Goal: Task Accomplishment & Management: Use online tool/utility

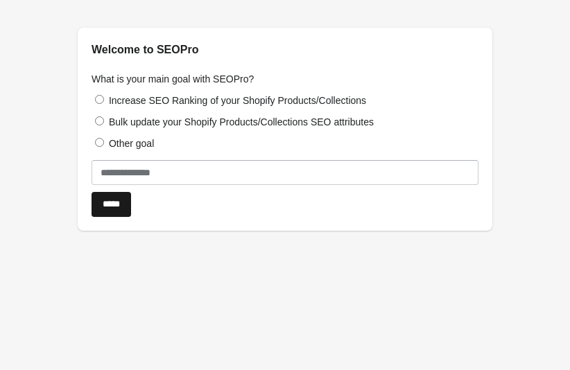
click at [122, 208] on input "*****" at bounding box center [112, 204] width 40 height 25
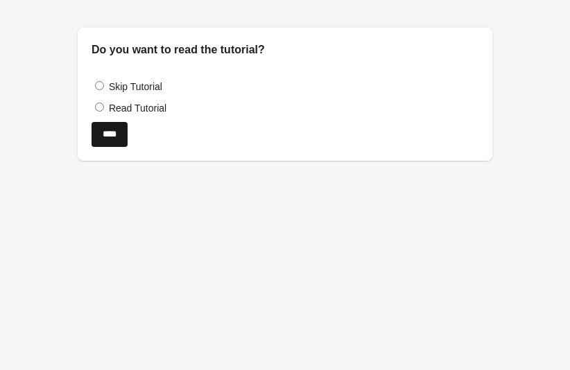
click at [112, 133] on input "****" at bounding box center [110, 134] width 36 height 25
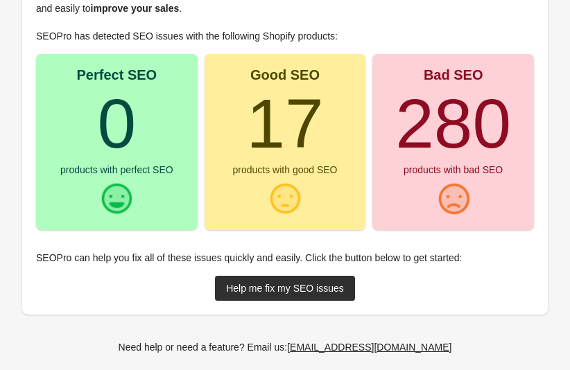
scroll to position [246, 0]
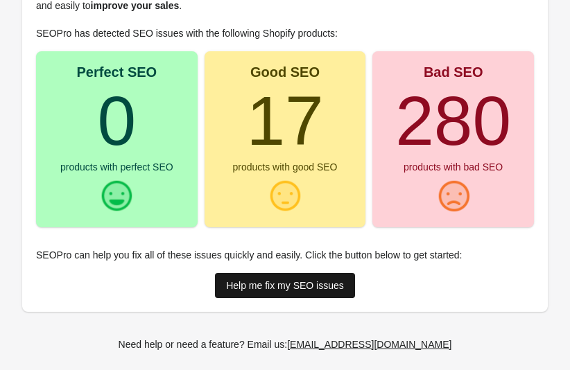
click at [268, 286] on div "Help me fix my SEO issues" at bounding box center [285, 285] width 118 height 11
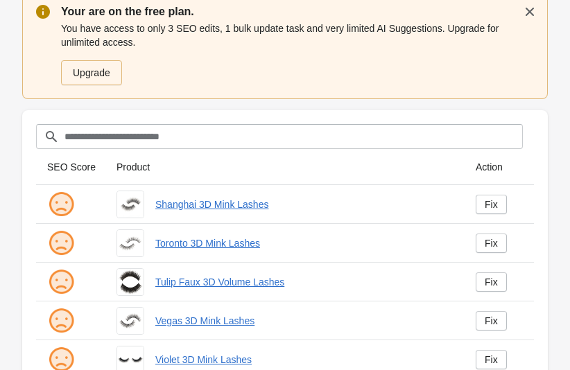
scroll to position [77, 0]
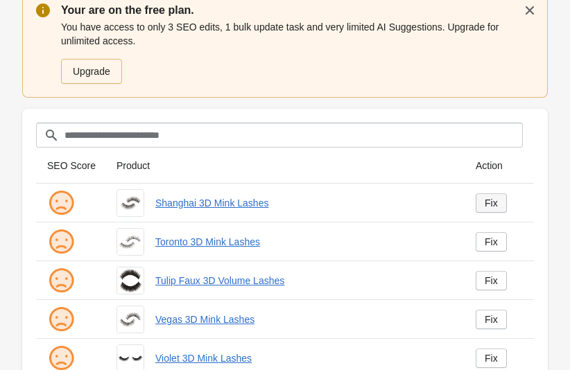
click at [499, 200] on link "Fix" at bounding box center [491, 202] width 31 height 19
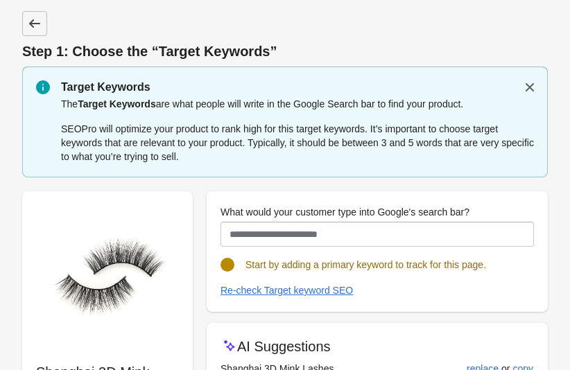
click at [36, 29] on icon at bounding box center [35, 24] width 14 height 14
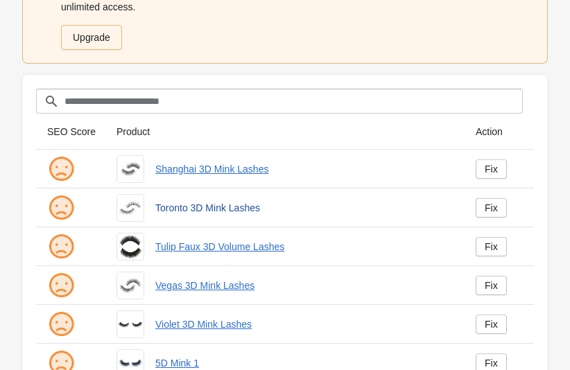
scroll to position [95, 0]
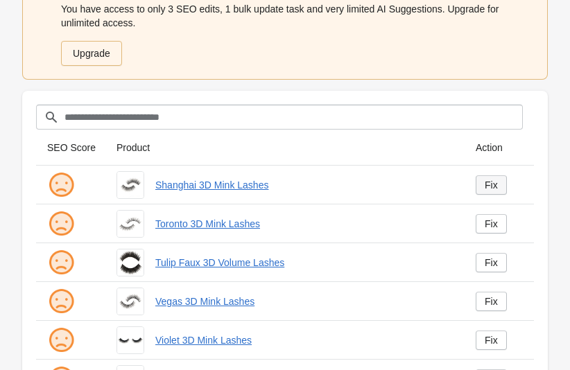
click at [488, 181] on div "Fix" at bounding box center [491, 185] width 13 height 11
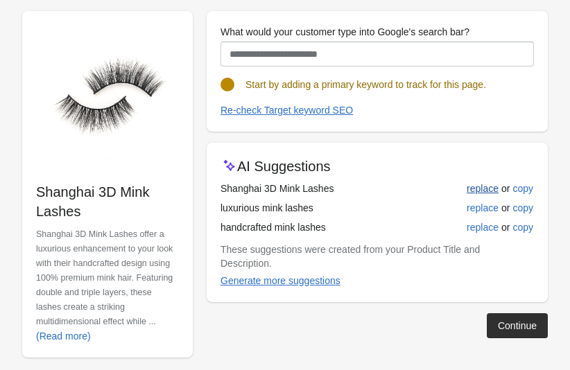
scroll to position [181, 0]
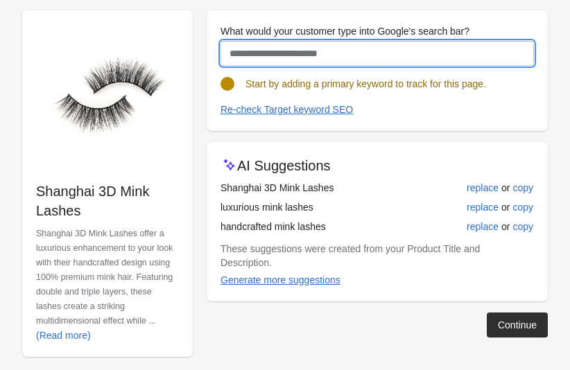
click at [406, 55] on input "What would your customer type into Google's search bar?" at bounding box center [377, 53] width 313 height 25
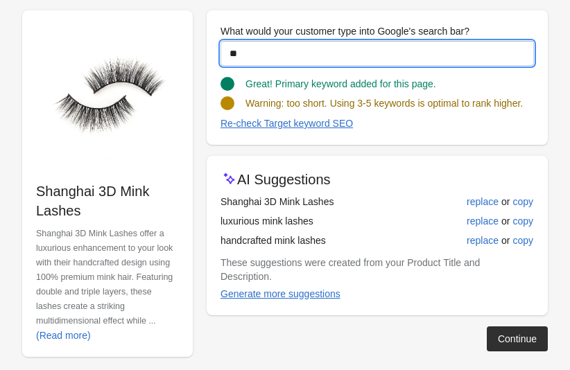
type input "*"
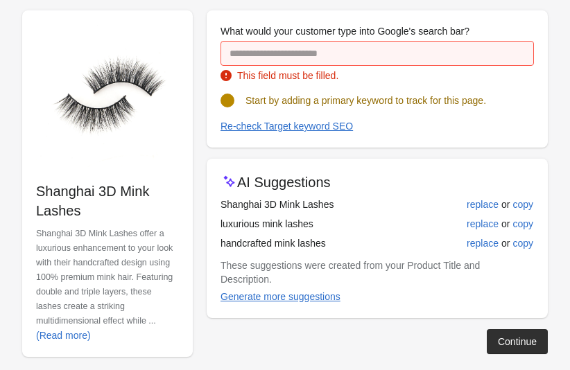
drag, startPoint x: 33, startPoint y: 187, endPoint x: 112, endPoint y: 208, distance: 82.6
click at [112, 208] on div "Shanghai 3D Mink Lashes Shanghai 3D Mink Lashes offer a luxurious enhancement t…" at bounding box center [107, 183] width 171 height 347
click at [41, 114] on img at bounding box center [107, 95] width 143 height 143
click at [53, 147] on img at bounding box center [107, 95] width 143 height 143
copy p "Shanghai 3D Mink Lashes"
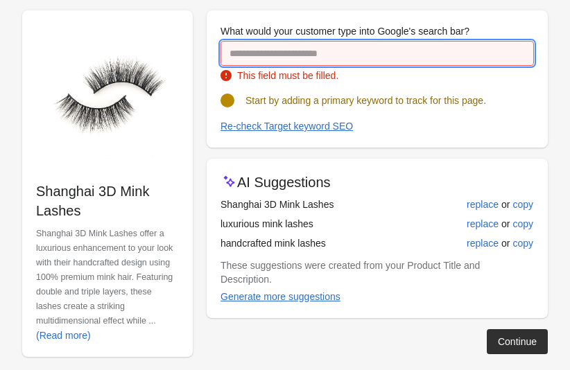
paste input "**********"
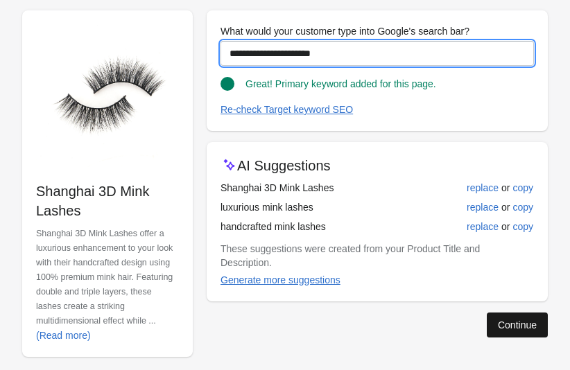
type input "**********"
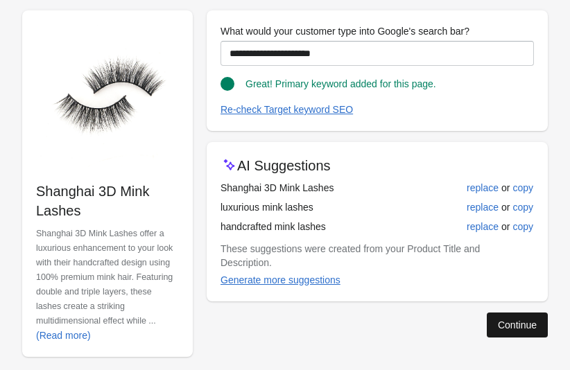
click at [508, 320] on div "Continue" at bounding box center [517, 325] width 39 height 11
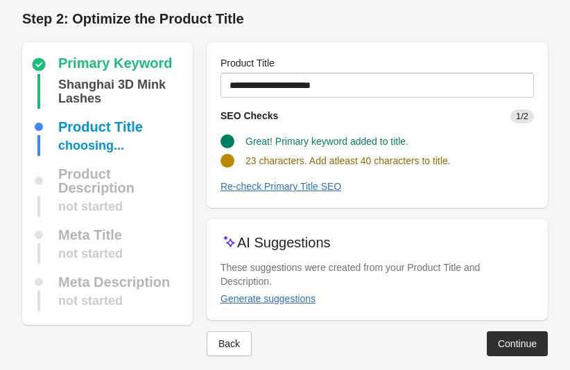
click at [500, 338] on div "Continue" at bounding box center [517, 343] width 39 height 11
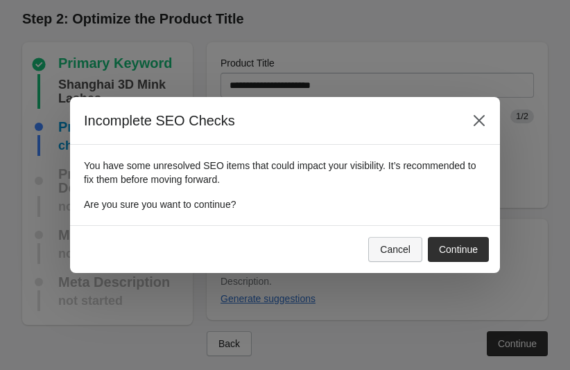
click at [401, 252] on div "Cancel" at bounding box center [395, 249] width 31 height 11
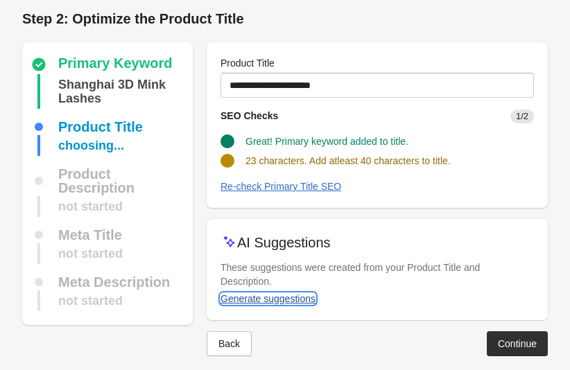
click at [258, 293] on div "Generate suggestions" at bounding box center [268, 298] width 95 height 11
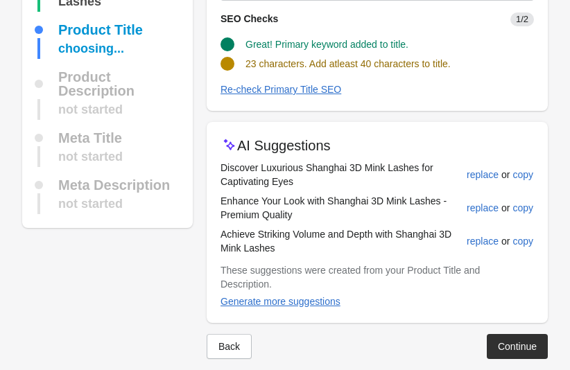
scroll to position [105, 0]
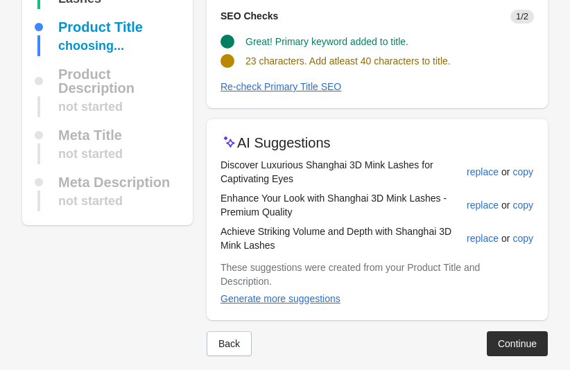
drag, startPoint x: 218, startPoint y: 197, endPoint x: 325, endPoint y: 212, distance: 107.9
click at [325, 212] on div "AI Suggestions Discover Luxurious Shanghai 3D Mink Lashes for Captivating Eyes …" at bounding box center [377, 219] width 341 height 201
click at [384, 112] on div at bounding box center [377, 113] width 341 height 11
click at [302, 200] on td "Enhance Your Look with Shanghai 3D Mink Lashes - Premium Quality" at bounding box center [343, 205] width 245 height 33
click at [522, 205] on div "copy" at bounding box center [522, 205] width 21 height 11
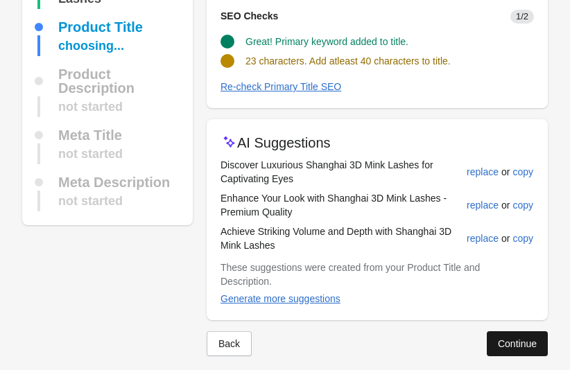
click at [499, 338] on div "Continue" at bounding box center [517, 343] width 39 height 11
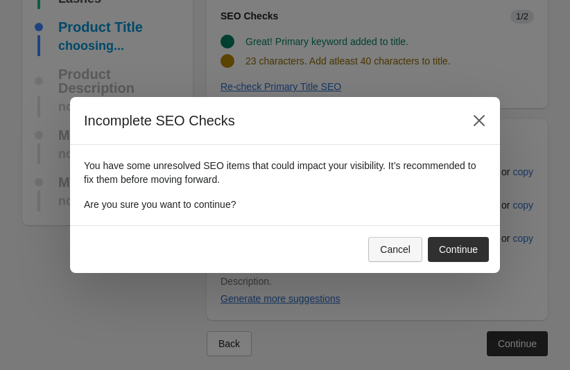
click at [400, 249] on div "Cancel" at bounding box center [395, 249] width 31 height 11
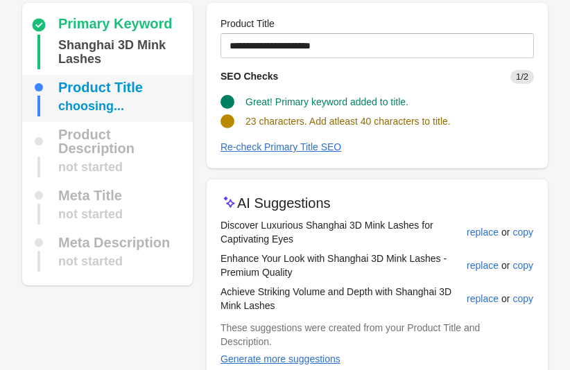
scroll to position [26, 0]
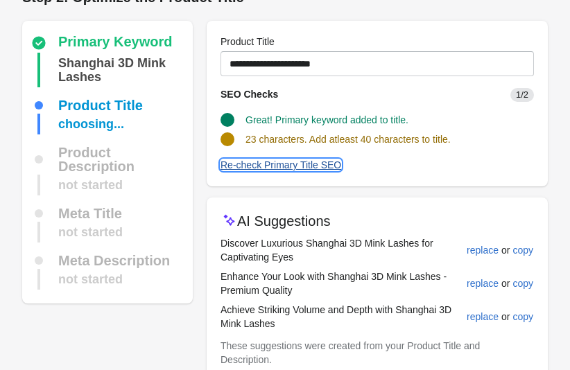
click at [314, 166] on div "Re-check Primary Title SEO" at bounding box center [281, 165] width 121 height 11
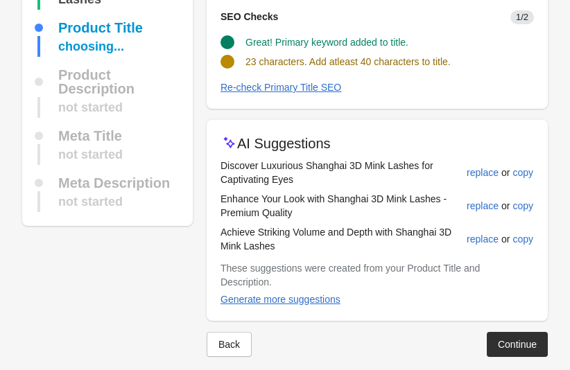
scroll to position [105, 0]
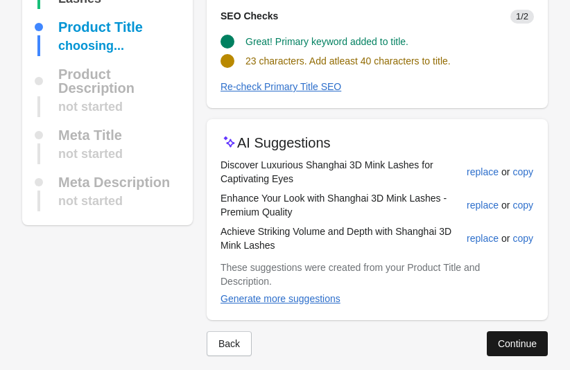
click at [503, 338] on div "Continue" at bounding box center [517, 343] width 39 height 11
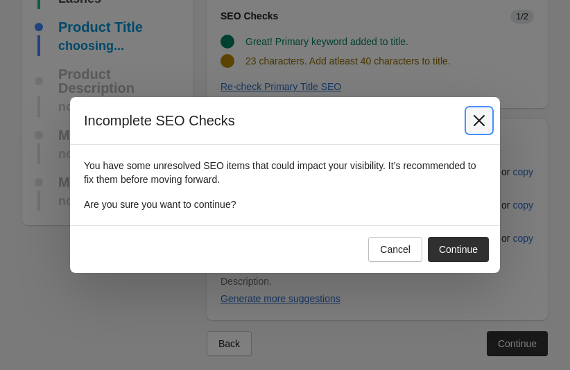
click at [479, 119] on icon "Close" at bounding box center [479, 121] width 14 height 14
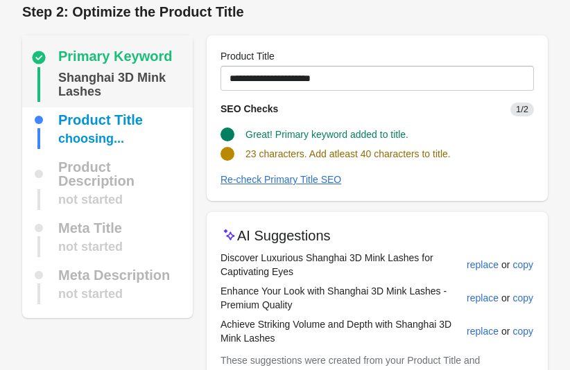
scroll to position [0, 0]
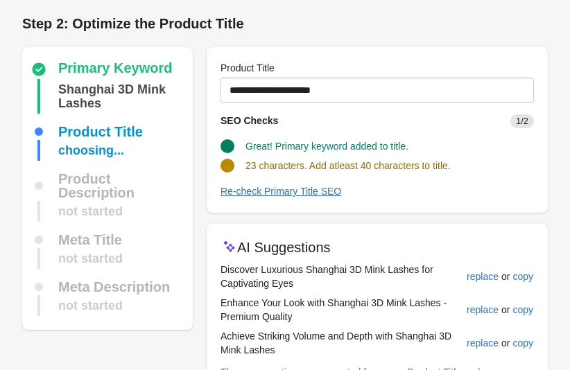
click at [37, 39] on div "Primary Keyword Shanghai 3D Mink Lashes Product Title choosing... Product Descr…" at bounding box center [278, 248] width 540 height 425
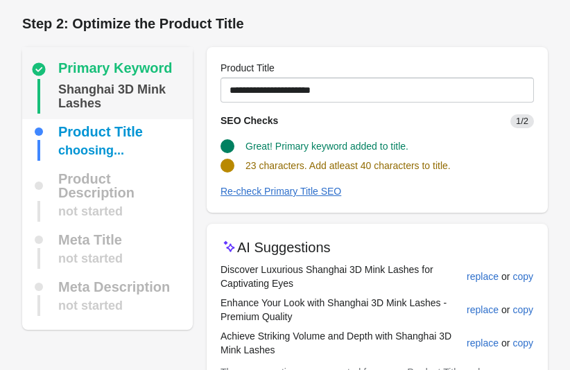
drag, startPoint x: 37, startPoint y: 39, endPoint x: 41, endPoint y: 49, distance: 10.3
click at [41, 49] on div "Primary Keyword Shanghai 3D Mink Lashes Product Title choosing... Product Descr…" at bounding box center [278, 248] width 540 height 425
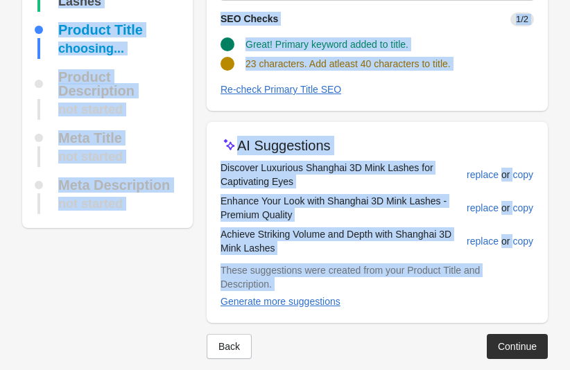
scroll to position [105, 0]
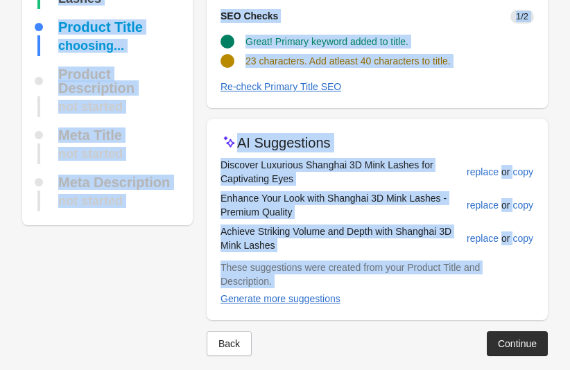
drag, startPoint x: 41, startPoint y: 49, endPoint x: 490, endPoint y: 364, distance: 548.5
click at [490, 368] on div "Step 2: Optimize the Product Title Primary Keyword Shanghai 3D Mink Lashes Prod…" at bounding box center [285, 139] width 570 height 489
copy div "Primary Keyword Shanghai 3D Mink Lashes Product Title choosing... Product Descr…"
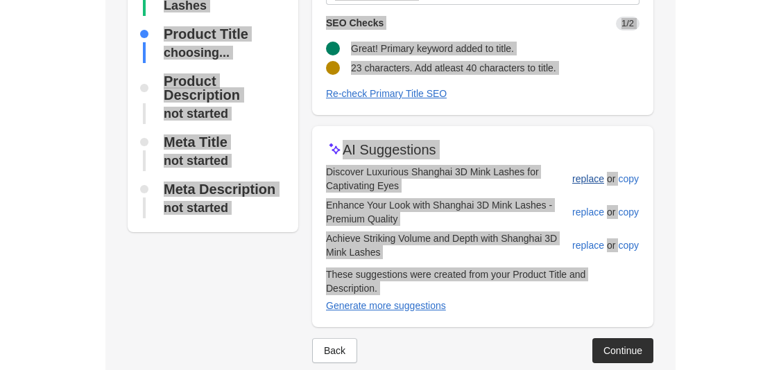
scroll to position [63, 0]
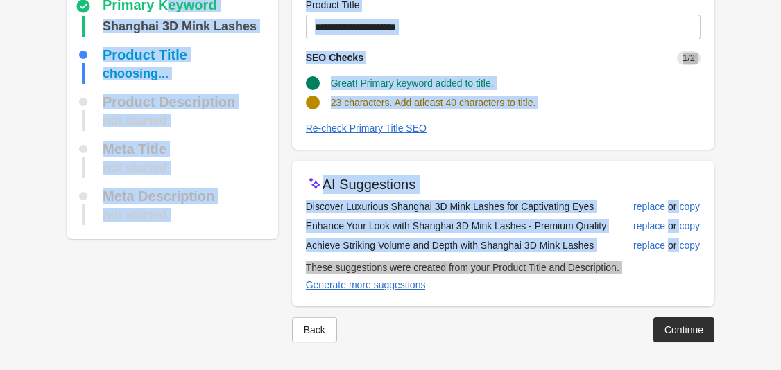
click at [361, 85] on span "Great! Primary keyword added to title." at bounding box center [412, 83] width 163 height 11
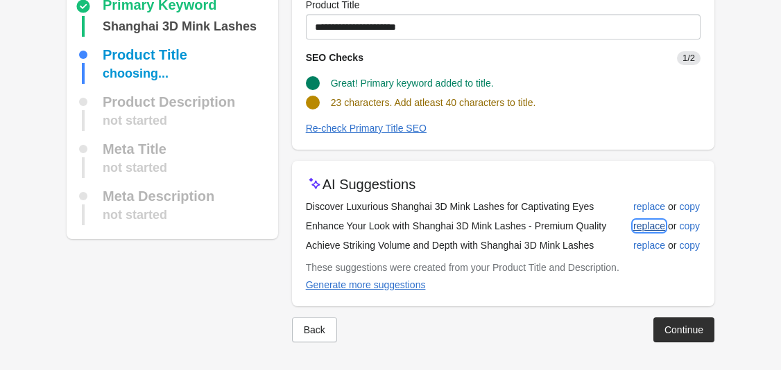
click at [569, 225] on div "replace" at bounding box center [649, 226] width 32 height 11
type input "**********"
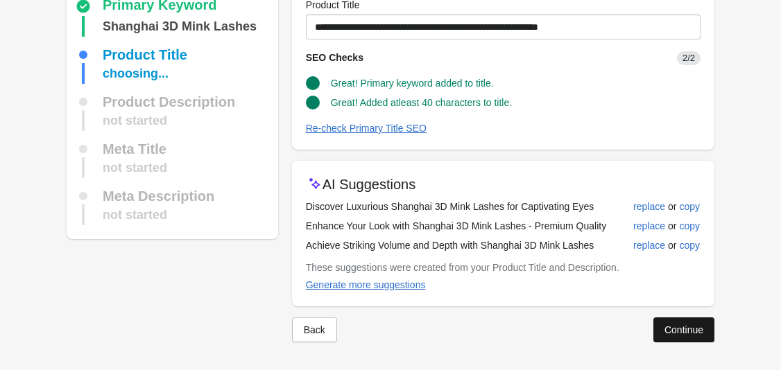
click at [569, 325] on div "Continue" at bounding box center [683, 330] width 39 height 11
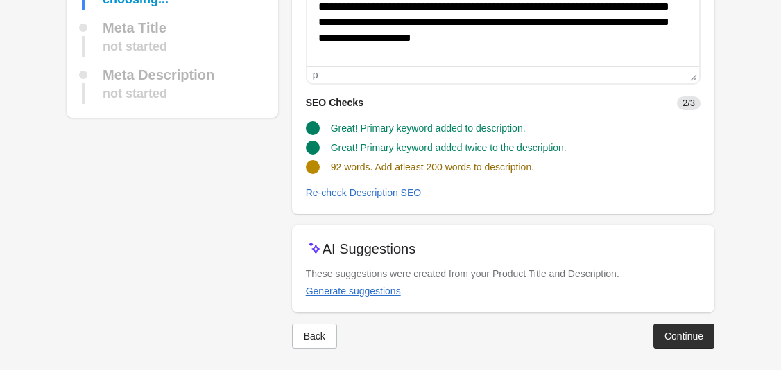
scroll to position [207, 0]
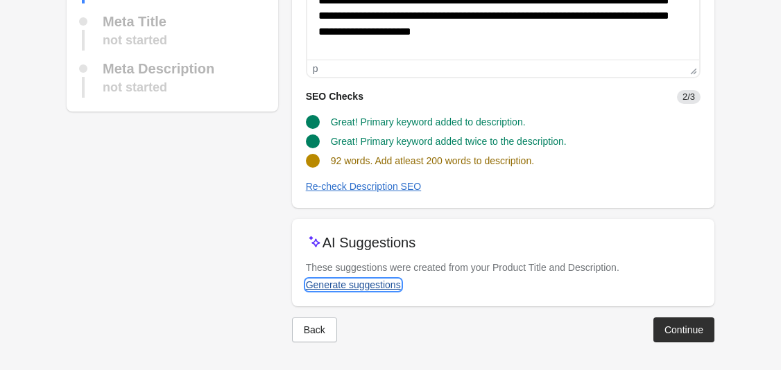
click at [354, 283] on div "Generate suggestions" at bounding box center [353, 284] width 95 height 11
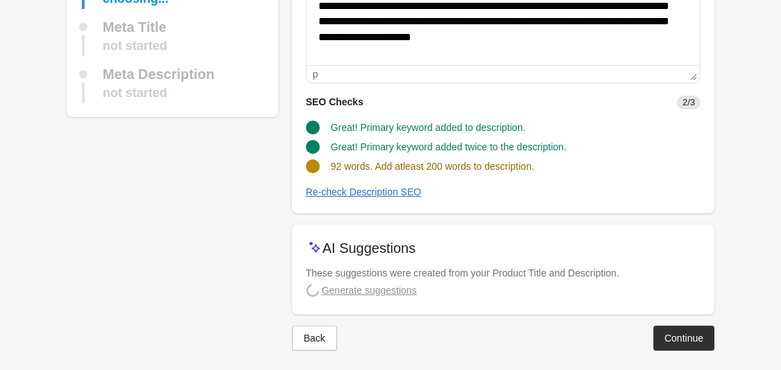
scroll to position [210, 0]
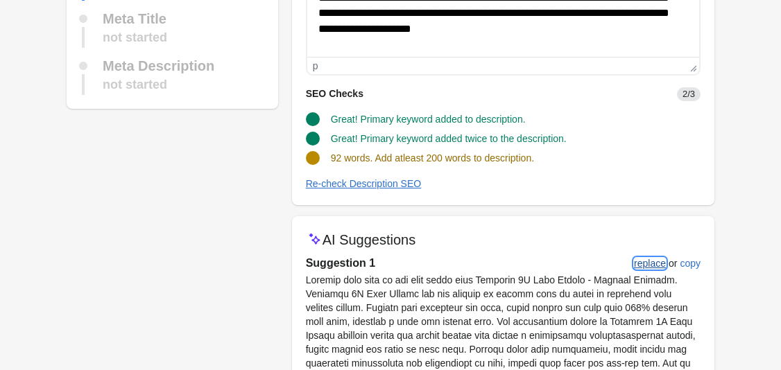
click at [569, 264] on div "replace" at bounding box center [650, 263] width 32 height 11
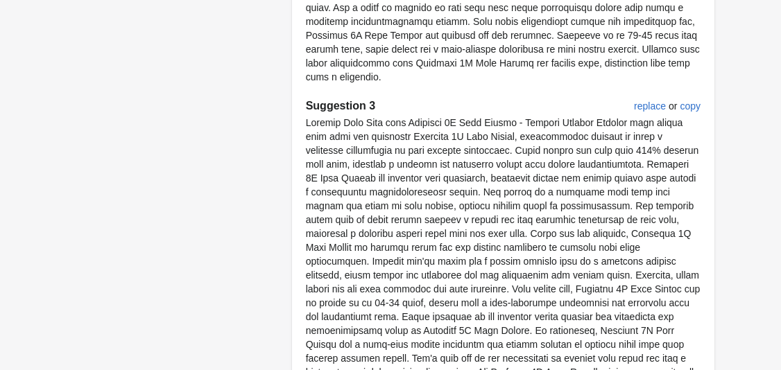
scroll to position [1094, 0]
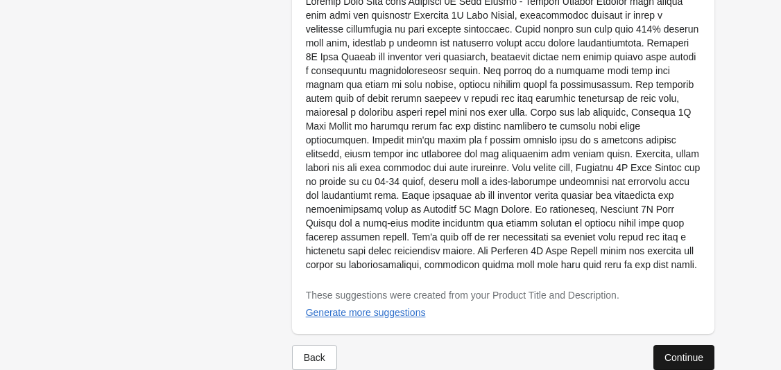
click at [569, 352] on div "Continue" at bounding box center [683, 357] width 39 height 11
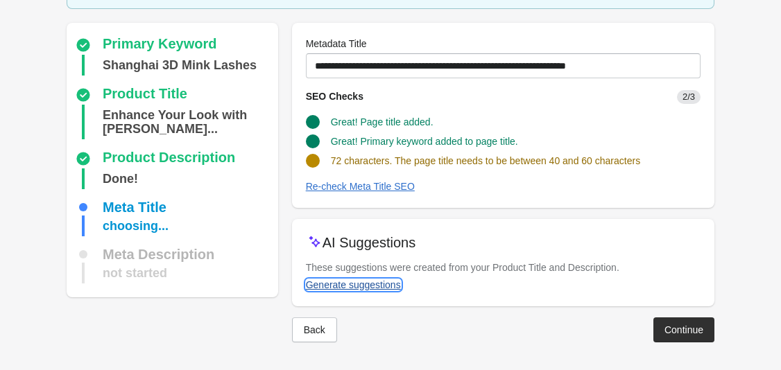
click at [383, 287] on div "Generate suggestions" at bounding box center [353, 284] width 95 height 11
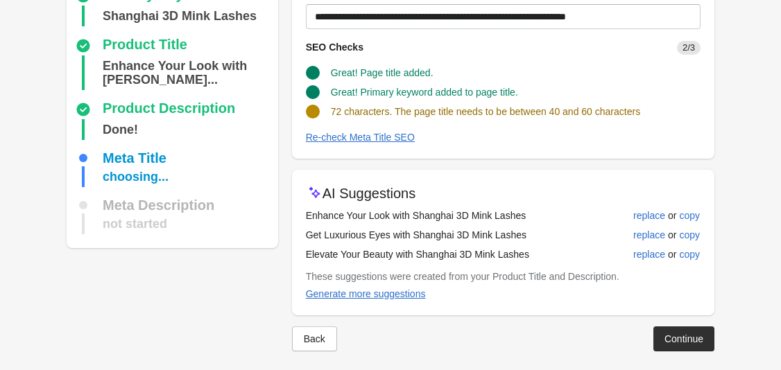
scroll to position [149, 0]
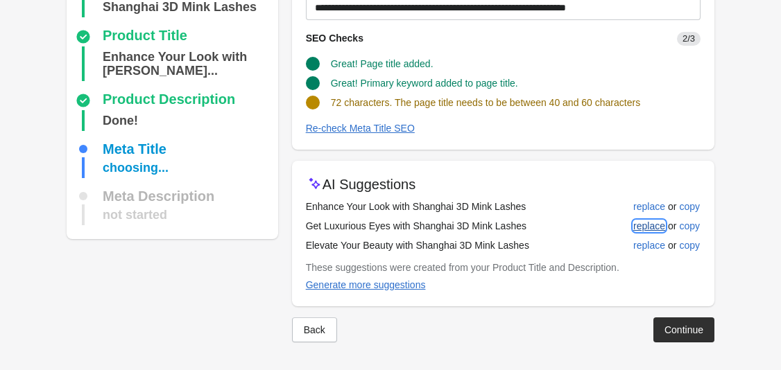
click at [569, 226] on div "replace" at bounding box center [649, 226] width 32 height 11
type input "**********"
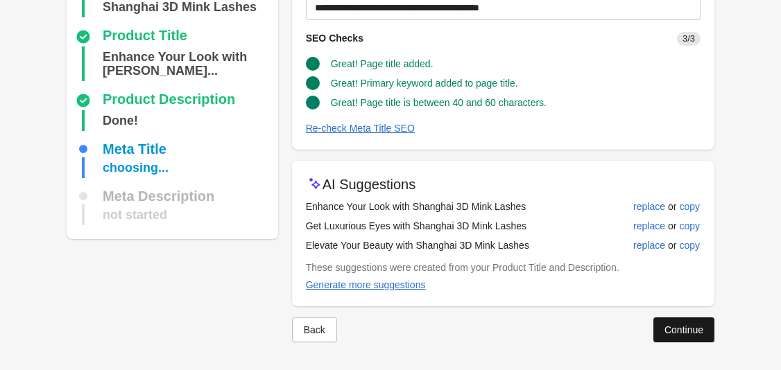
click at [569, 338] on button "Continue" at bounding box center [683, 330] width 61 height 25
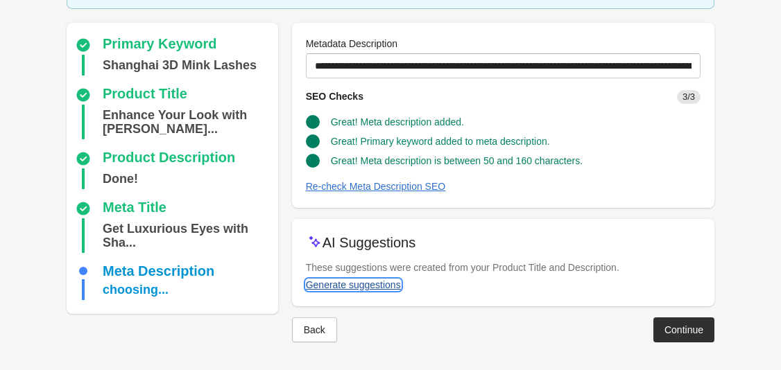
click at [378, 290] on div "Generate suggestions" at bounding box center [353, 284] width 95 height 11
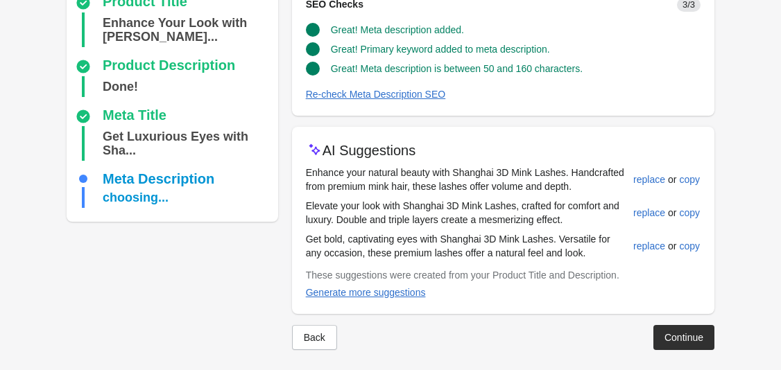
scroll to position [205, 0]
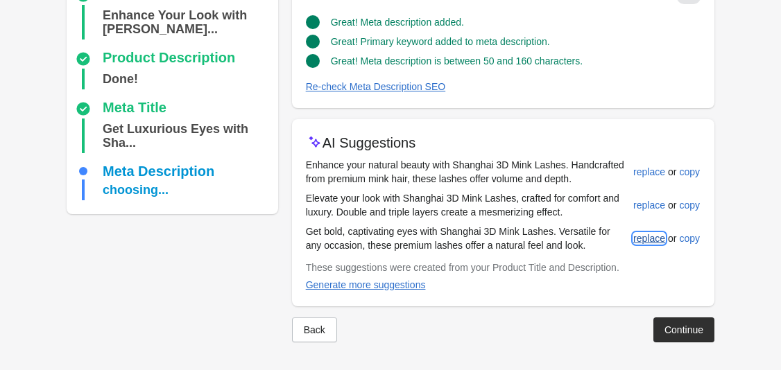
click at [569, 241] on div "replace" at bounding box center [649, 238] width 32 height 11
type input "**********"
click at [569, 327] on div "Continue" at bounding box center [683, 330] width 39 height 11
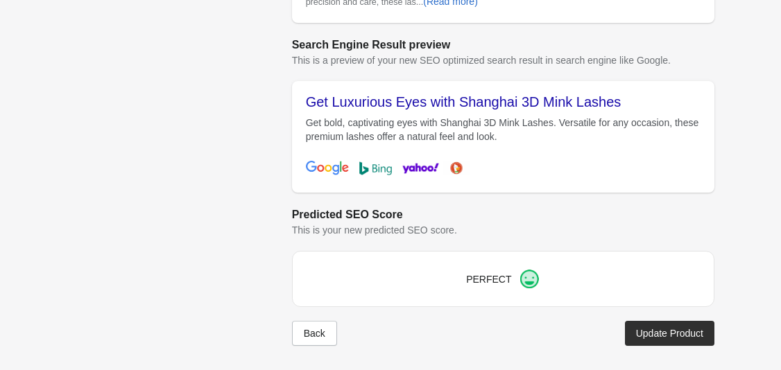
scroll to position [598, 0]
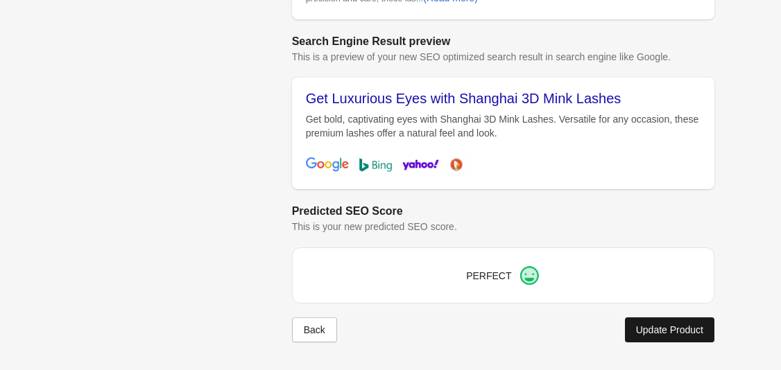
click at [569, 331] on div "Update Product" at bounding box center [669, 330] width 67 height 11
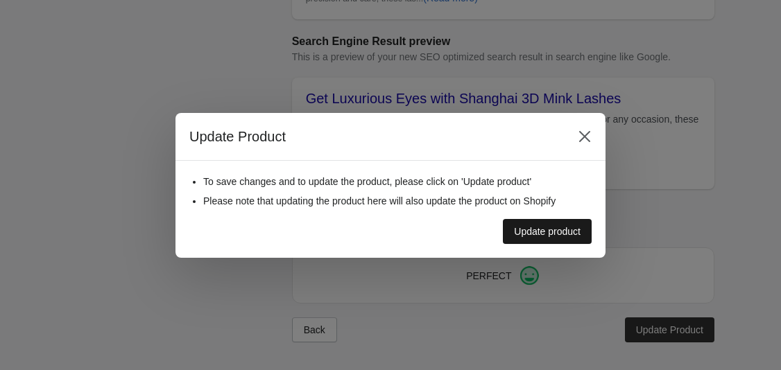
click at [524, 234] on div "Update product" at bounding box center [547, 231] width 67 height 11
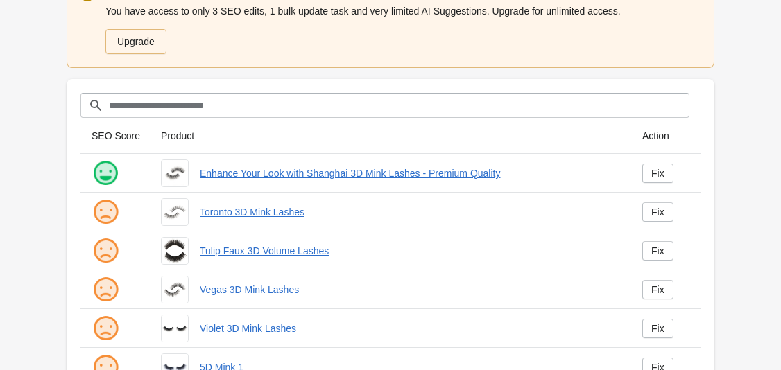
scroll to position [117, 0]
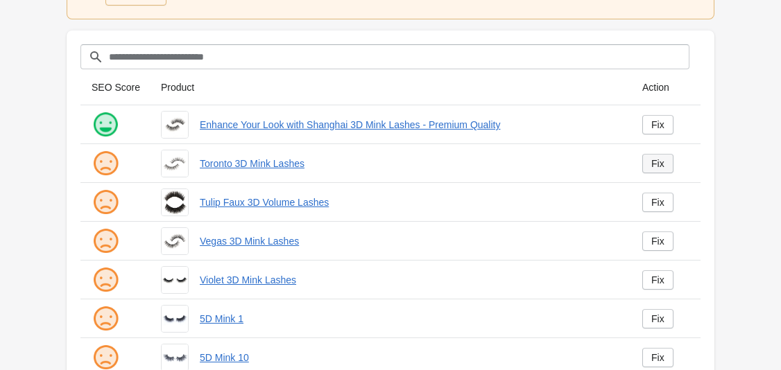
click at [569, 165] on div "Fix" at bounding box center [657, 163] width 13 height 11
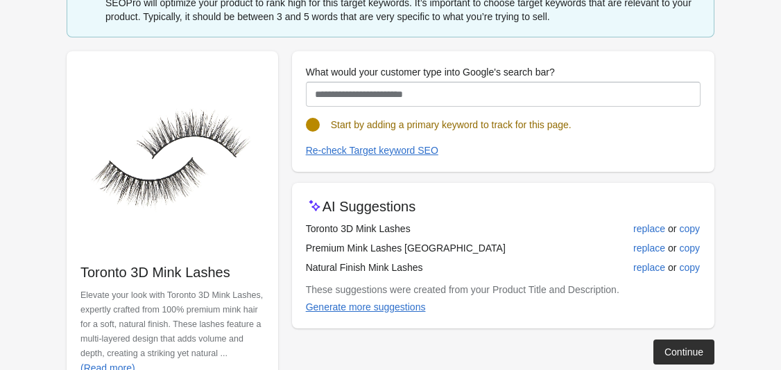
scroll to position [140, 0]
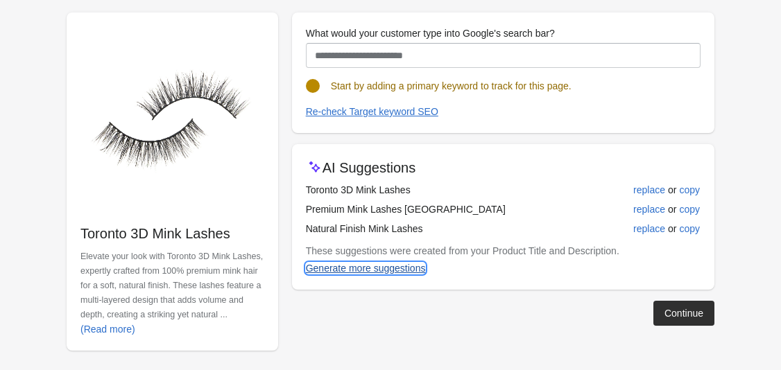
click at [399, 268] on div "Generate more suggestions" at bounding box center [366, 268] width 120 height 11
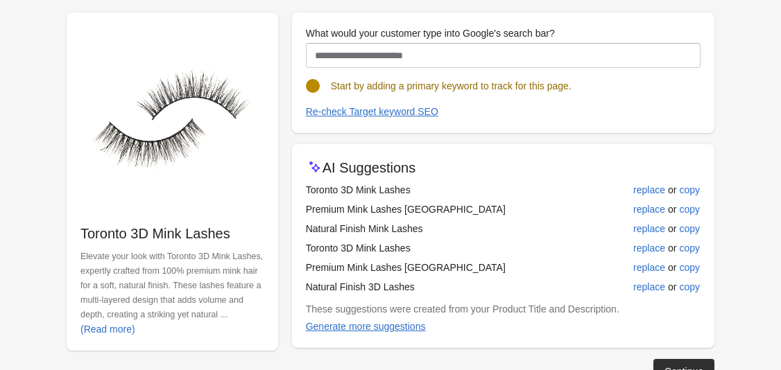
click at [355, 271] on td "Premium Mink Lashes [GEOGRAPHIC_DATA]" at bounding box center [454, 267] width 297 height 19
click at [569, 267] on div "replace" at bounding box center [649, 267] width 32 height 11
type input "**********"
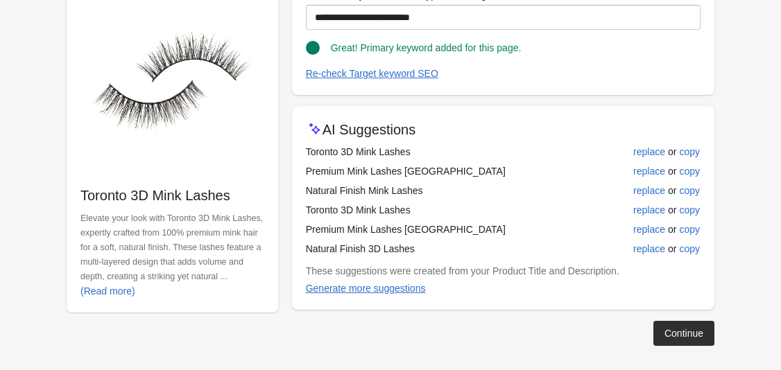
scroll to position [182, 0]
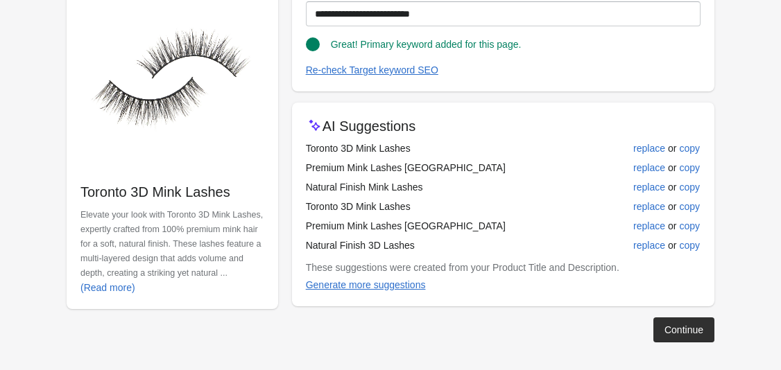
click at [569, 316] on div "Continue" at bounding box center [497, 325] width 433 height 36
click at [569, 327] on div "Continue" at bounding box center [683, 330] width 39 height 11
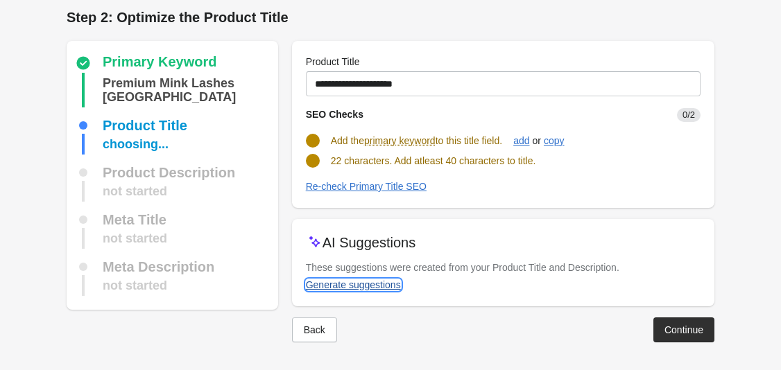
click at [379, 284] on div "Generate suggestions" at bounding box center [353, 284] width 95 height 11
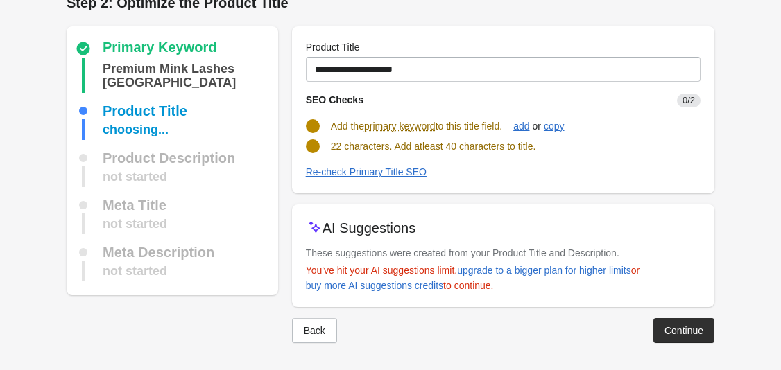
scroll to position [21, 0]
click at [569, 327] on div "Continue" at bounding box center [683, 330] width 39 height 11
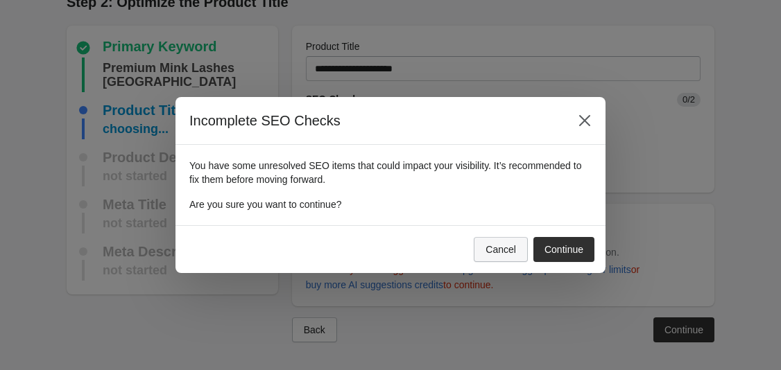
click at [498, 250] on div "Cancel" at bounding box center [500, 249] width 31 height 11
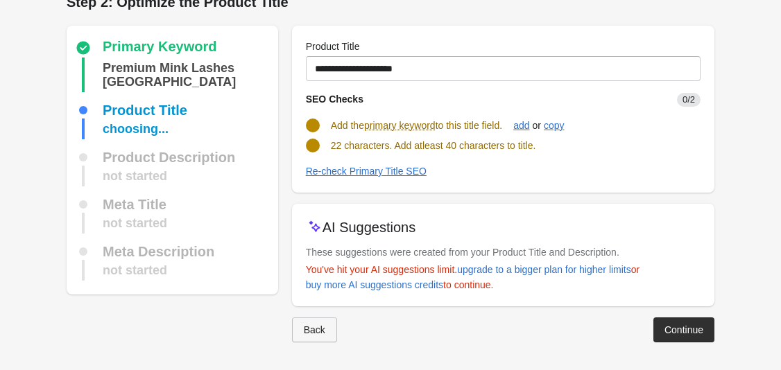
click at [316, 334] on div "Back" at bounding box center [314, 330] width 21 height 11
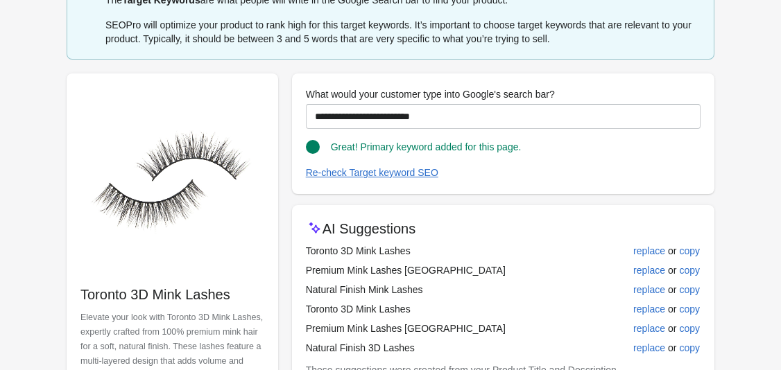
scroll to position [110, 0]
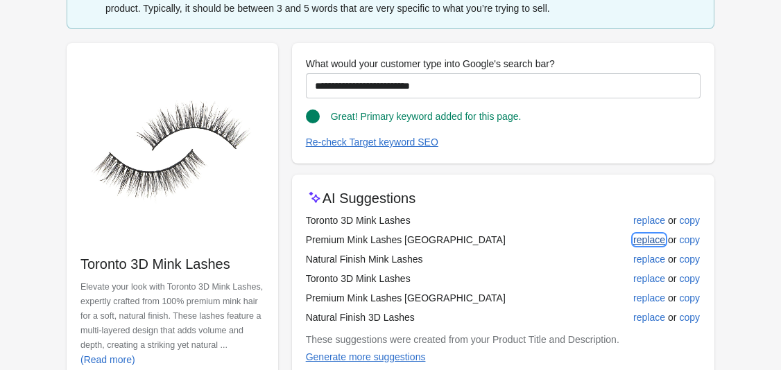
click at [569, 239] on div "replace" at bounding box center [649, 239] width 32 height 11
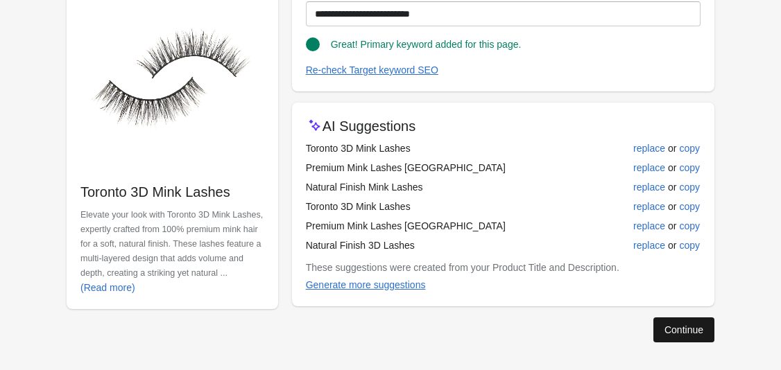
click at [569, 320] on button "Continue" at bounding box center [683, 330] width 61 height 25
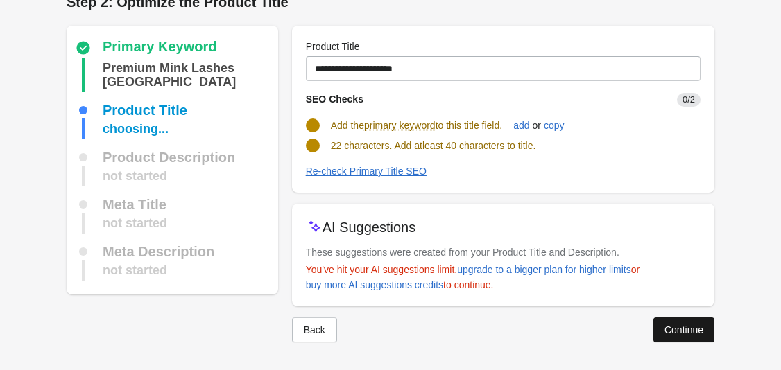
click at [569, 329] on div "Continue" at bounding box center [683, 330] width 39 height 11
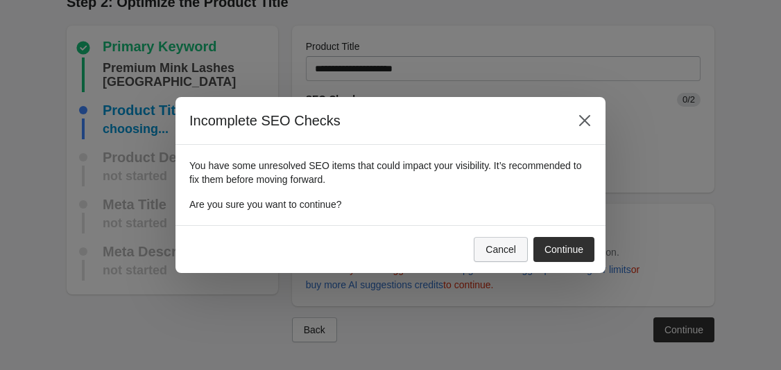
click at [516, 253] on button "Cancel" at bounding box center [501, 249] width 54 height 25
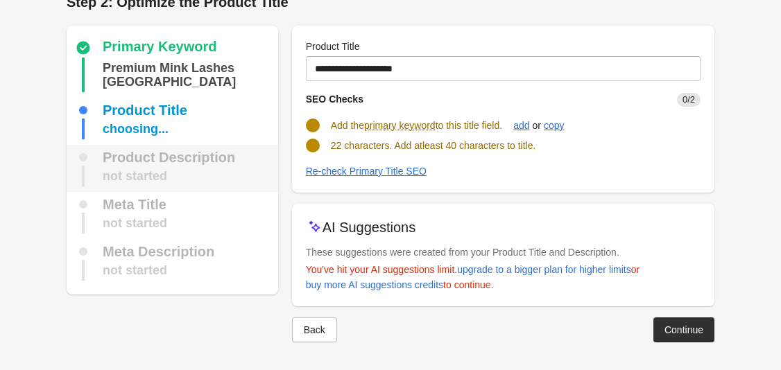
click at [198, 163] on div "Product Description" at bounding box center [169, 157] width 132 height 14
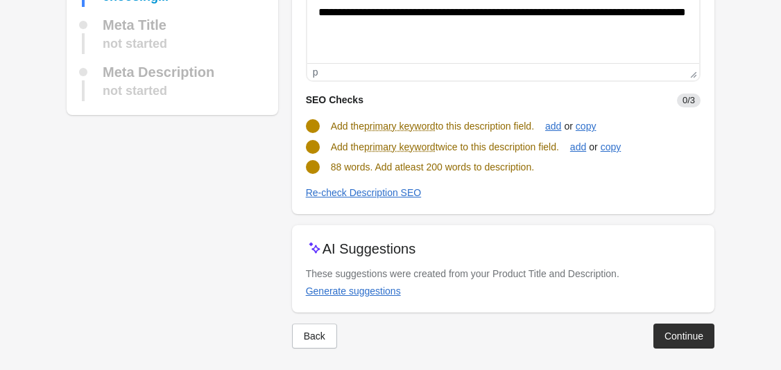
scroll to position [210, 0]
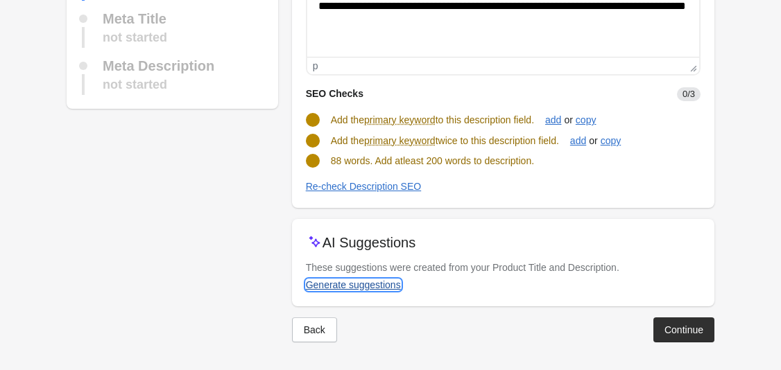
click at [382, 285] on div "Generate suggestions" at bounding box center [353, 284] width 95 height 11
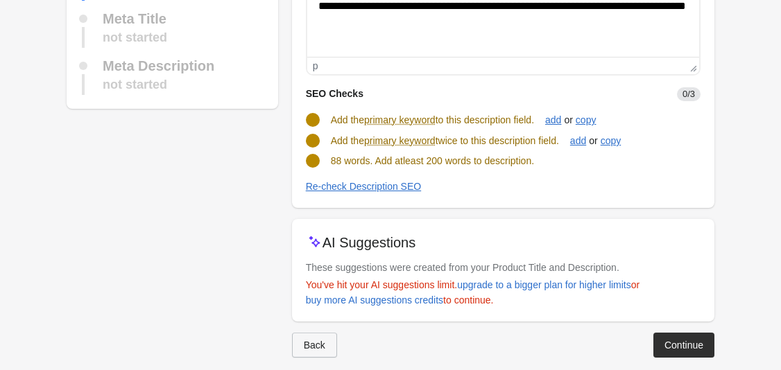
click at [311, 344] on div "Back" at bounding box center [314, 345] width 21 height 11
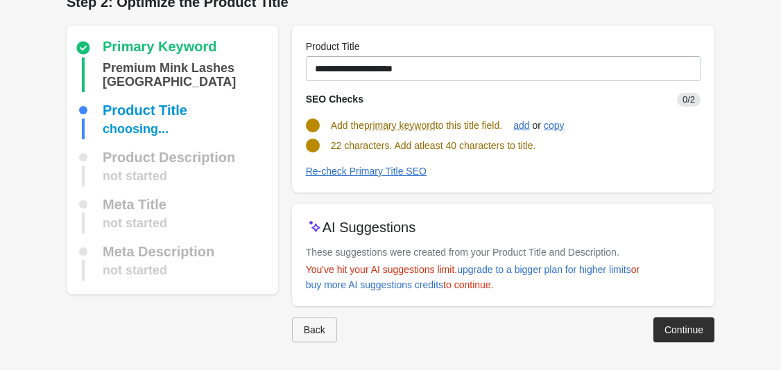
scroll to position [21, 0]
click at [321, 335] on div "Back" at bounding box center [314, 330] width 21 height 11
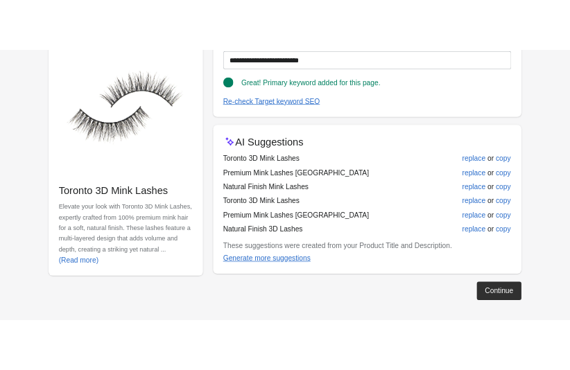
scroll to position [221, 0]
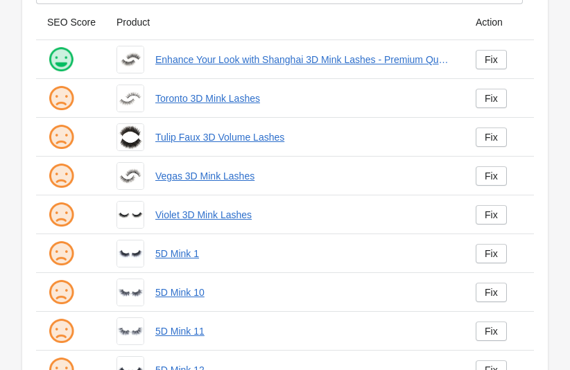
scroll to position [117, 0]
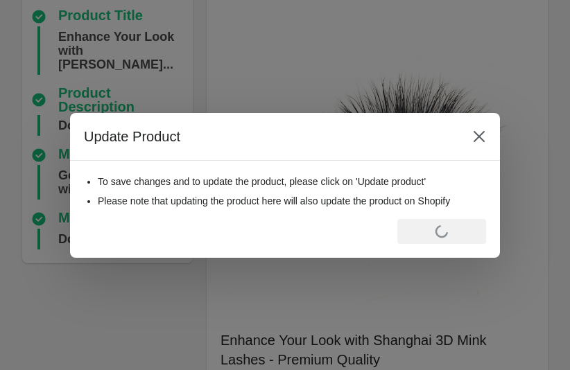
scroll to position [559, 0]
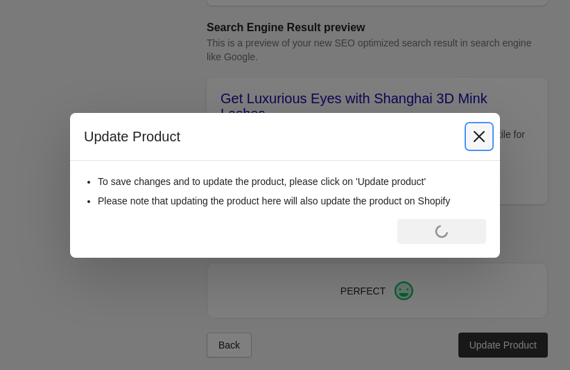
drag, startPoint x: 411, startPoint y: 74, endPoint x: 479, endPoint y: 134, distance: 90.4
click at [479, 134] on icon "Close" at bounding box center [479, 137] width 14 height 14
